Goal: Task Accomplishment & Management: Complete application form

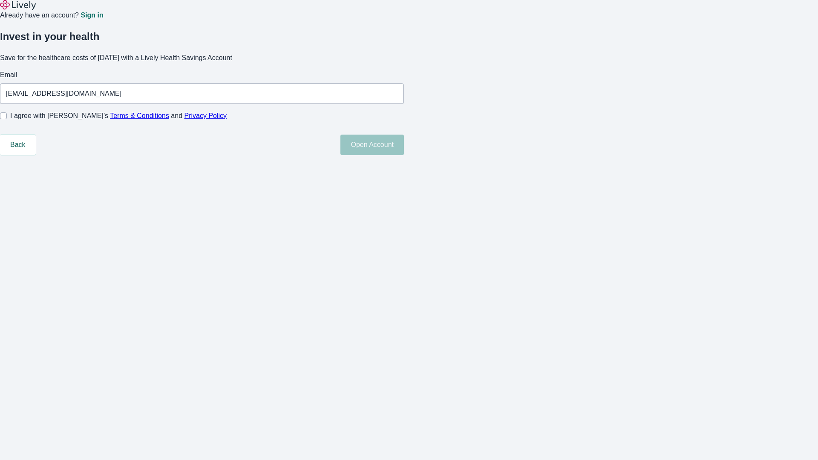
click at [7, 119] on input "I agree with Lively’s Terms & Conditions and Privacy Policy" at bounding box center [3, 115] width 7 height 7
checkbox input "true"
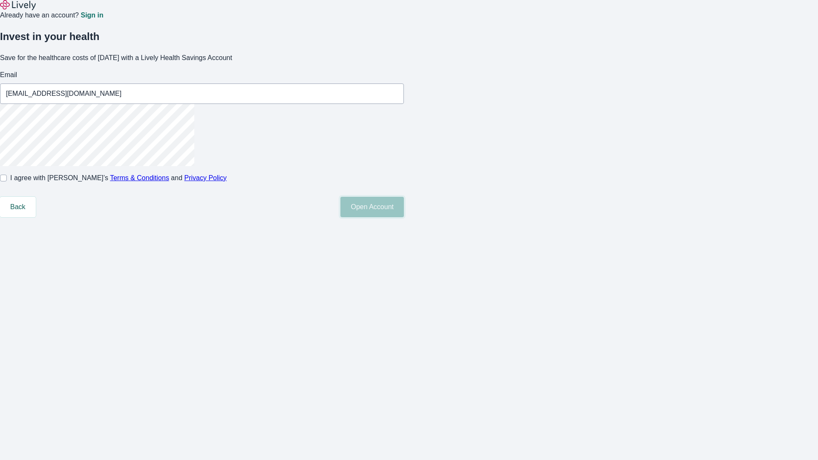
click at [404, 217] on button "Open Account" at bounding box center [371, 207] width 63 height 20
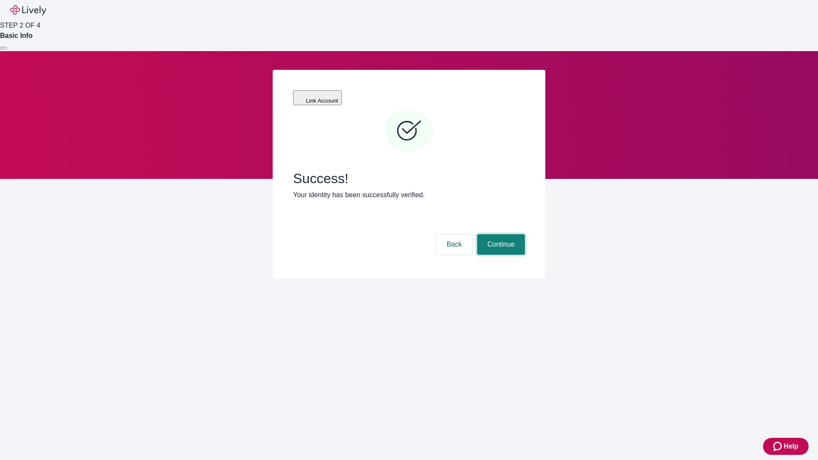
click at [500, 234] on button "Continue" at bounding box center [501, 244] width 48 height 20
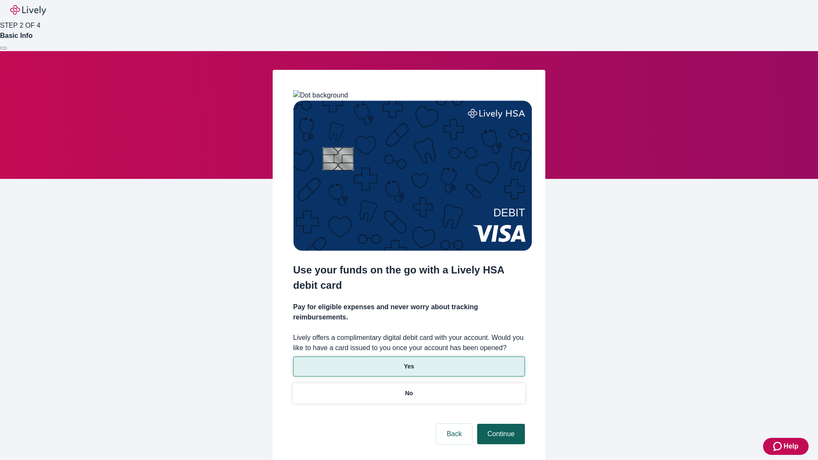
click at [409, 362] on p "Yes" at bounding box center [409, 366] width 10 height 9
click at [500, 424] on button "Continue" at bounding box center [501, 434] width 48 height 20
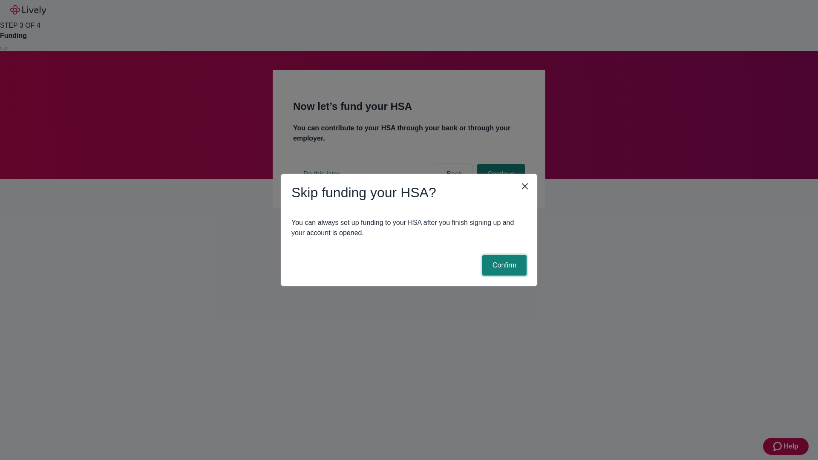
click at [503, 265] on button "Confirm" at bounding box center [504, 265] width 44 height 20
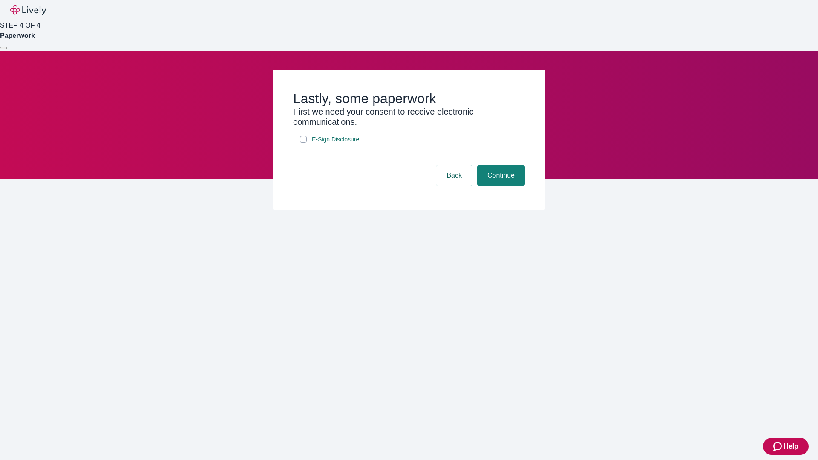
click at [303, 143] on input "E-Sign Disclosure" at bounding box center [303, 139] width 7 height 7
checkbox input "true"
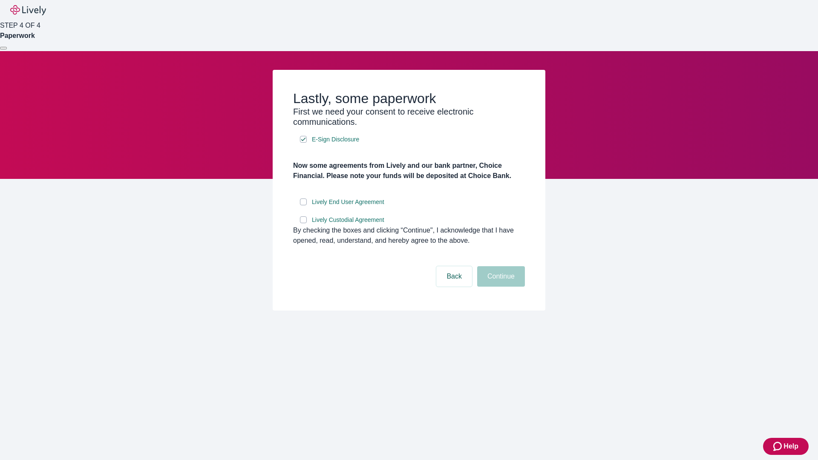
click at [303, 205] on input "Lively End User Agreement" at bounding box center [303, 202] width 7 height 7
checkbox input "true"
click at [303, 223] on input "Lively Custodial Agreement" at bounding box center [303, 219] width 7 height 7
checkbox input "true"
click at [500, 287] on button "Continue" at bounding box center [501, 276] width 48 height 20
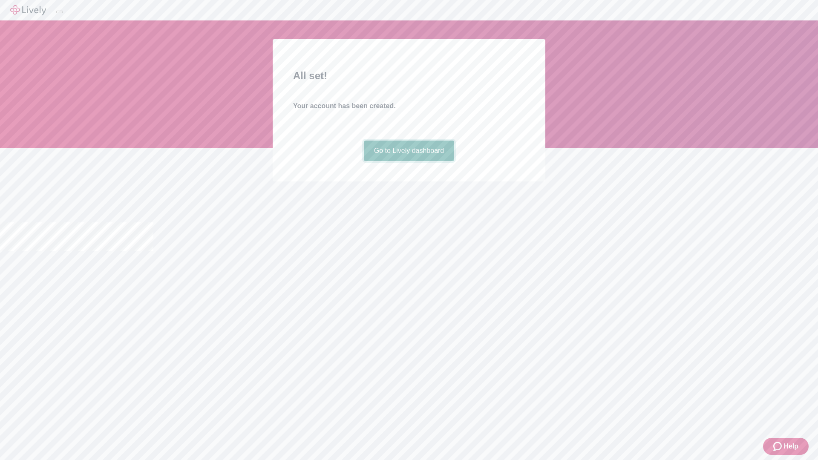
click at [409, 161] on link "Go to Lively dashboard" at bounding box center [409, 151] width 91 height 20
